Goal: Information Seeking & Learning: Compare options

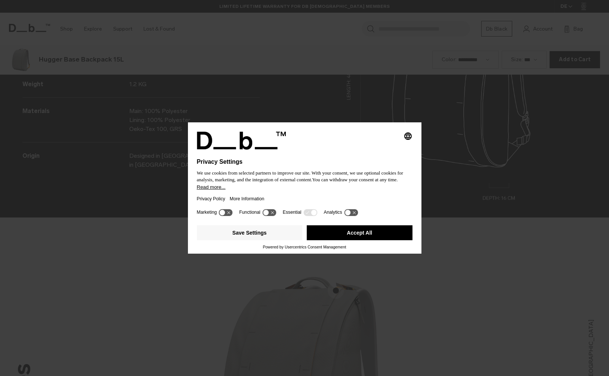
scroll to position [1129, 0]
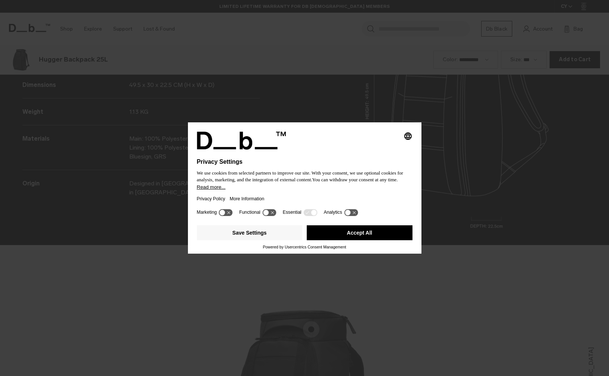
scroll to position [1129, 0]
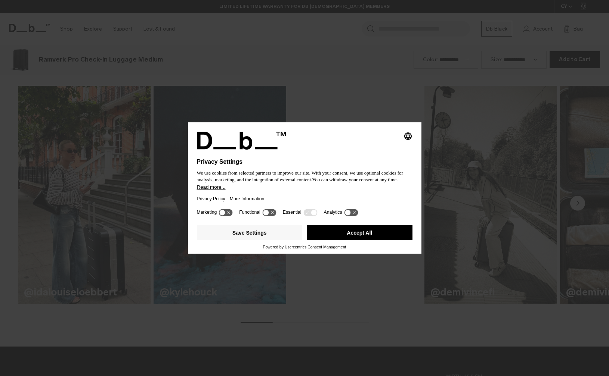
scroll to position [753, 0]
